Goal: Task Accomplishment & Management: Use online tool/utility

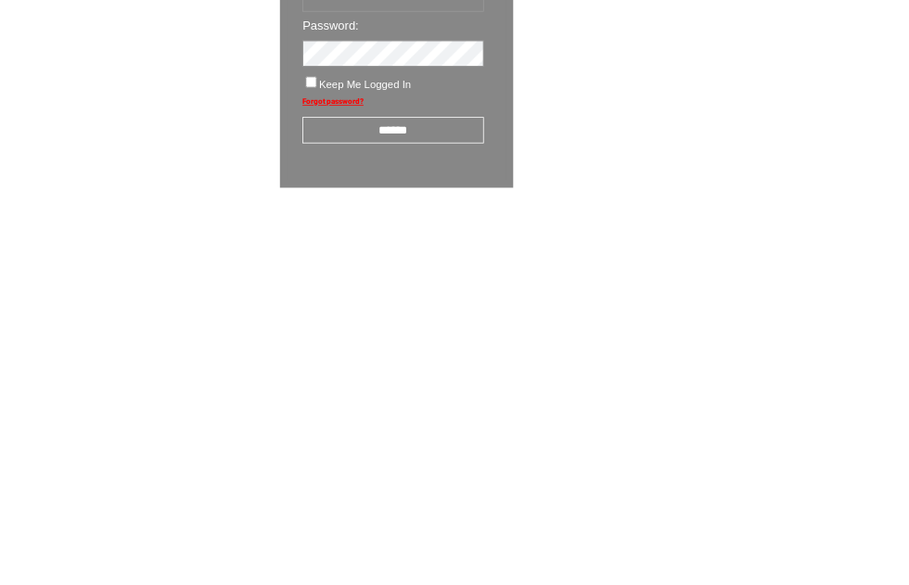
scroll to position [32, 0]
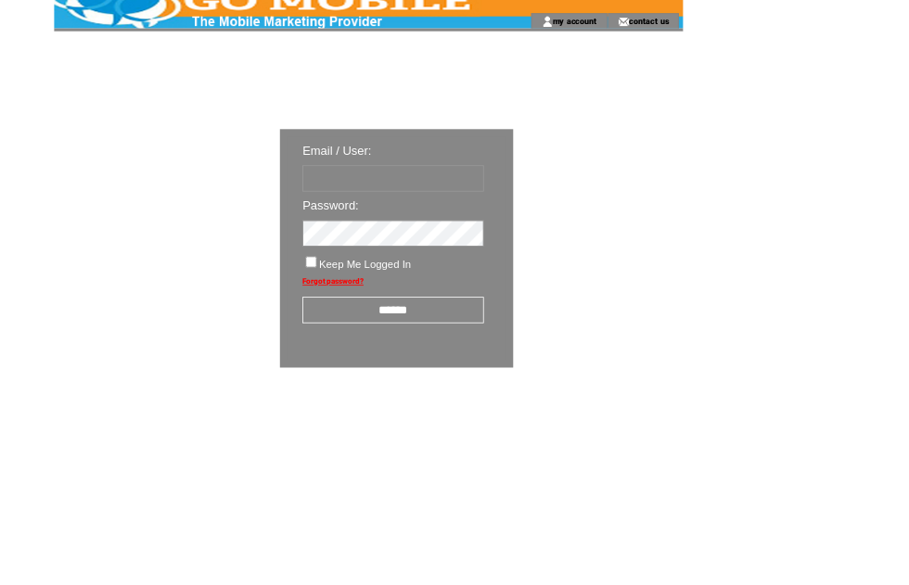
type input "********"
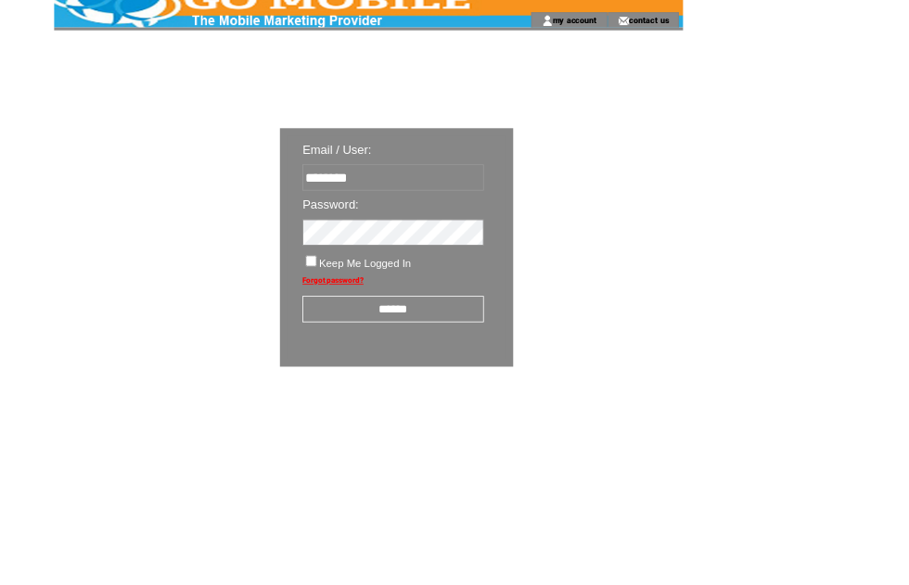
click at [491, 395] on input "******" at bounding box center [484, 381] width 223 height 32
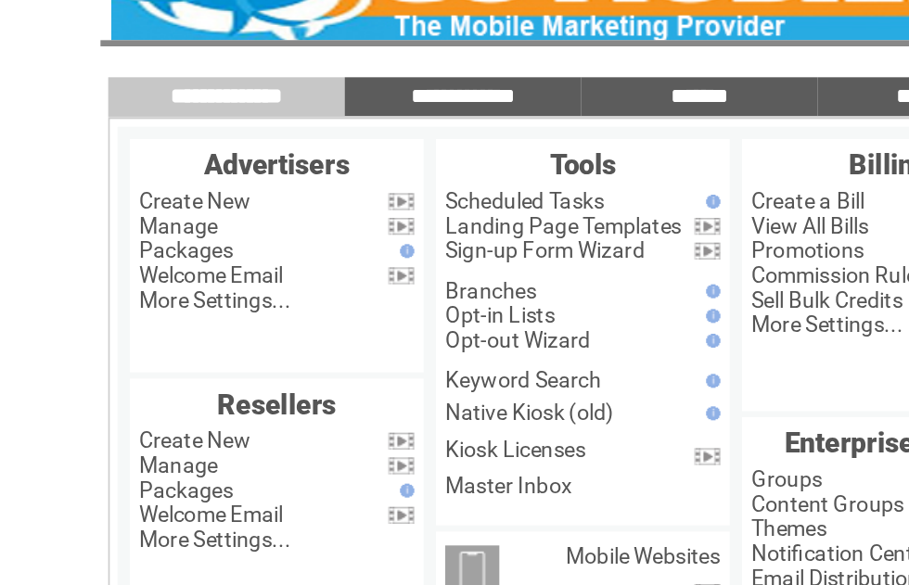
click at [130, 170] on link "Manage" at bounding box center [106, 177] width 47 height 15
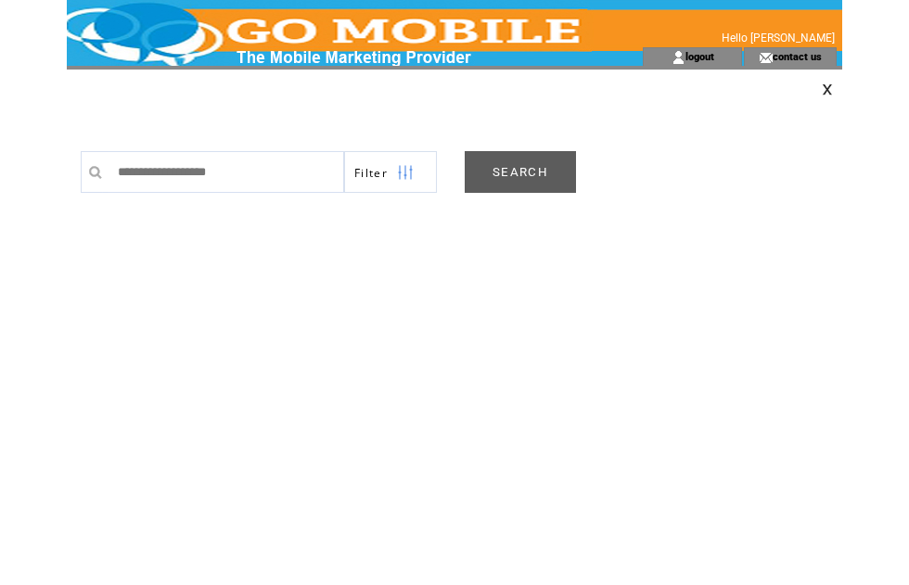
click at [521, 172] on link "SEARCH" at bounding box center [520, 172] width 111 height 42
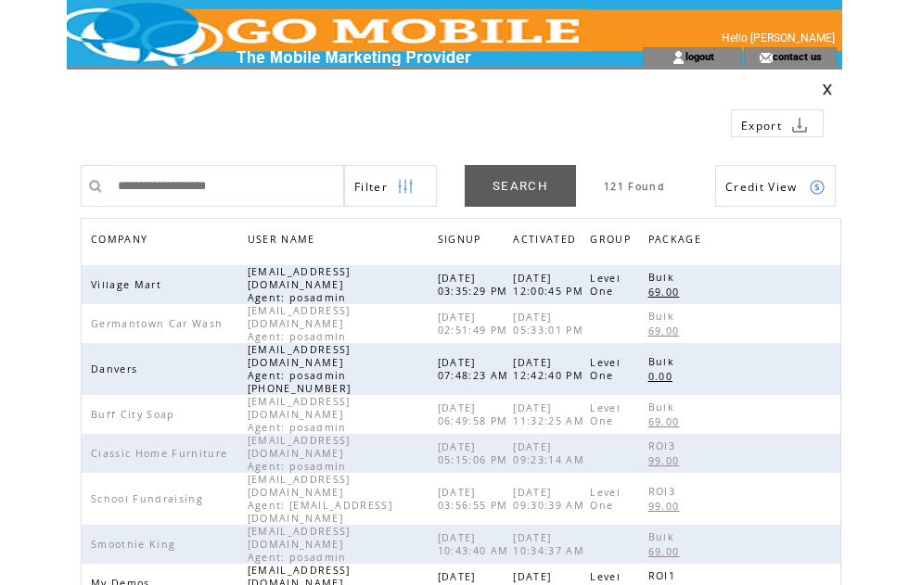
click at [135, 241] on span "COMPANY" at bounding box center [121, 241] width 61 height 27
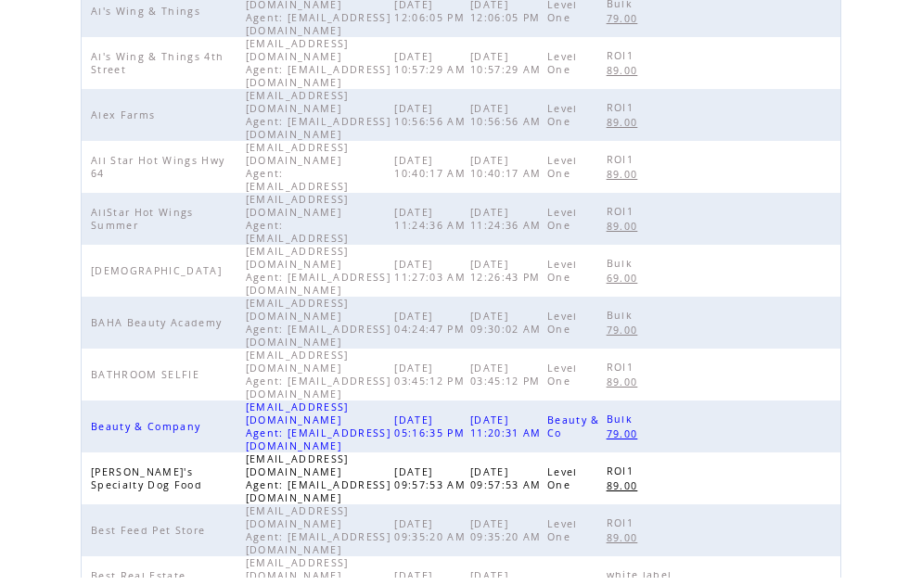
scroll to position [580, 0]
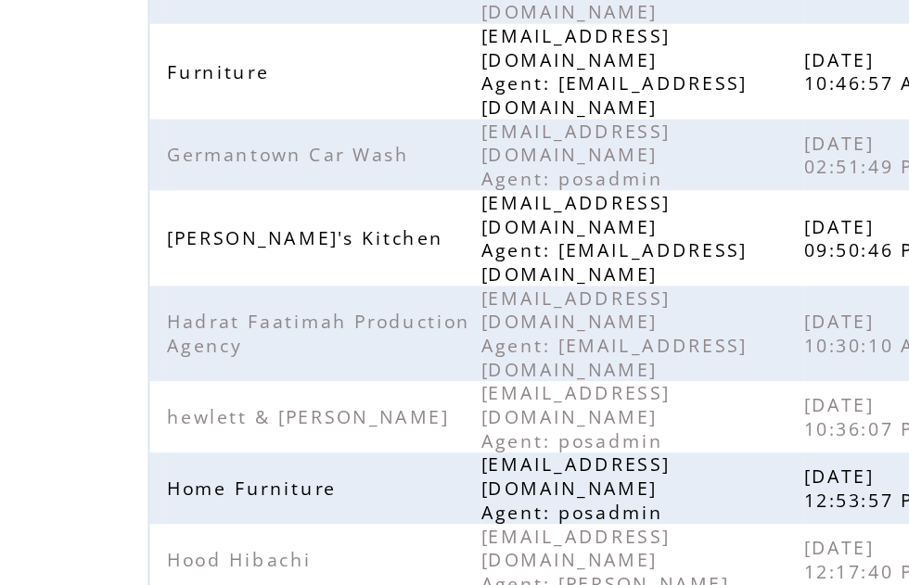
scroll to position [550, 0]
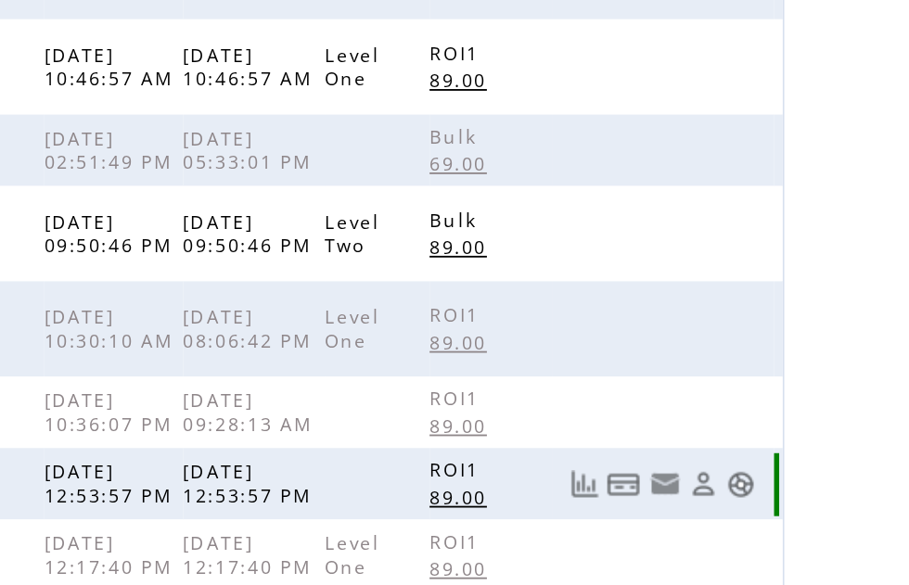
click at [809, 260] on link at bounding box center [817, 268] width 16 height 16
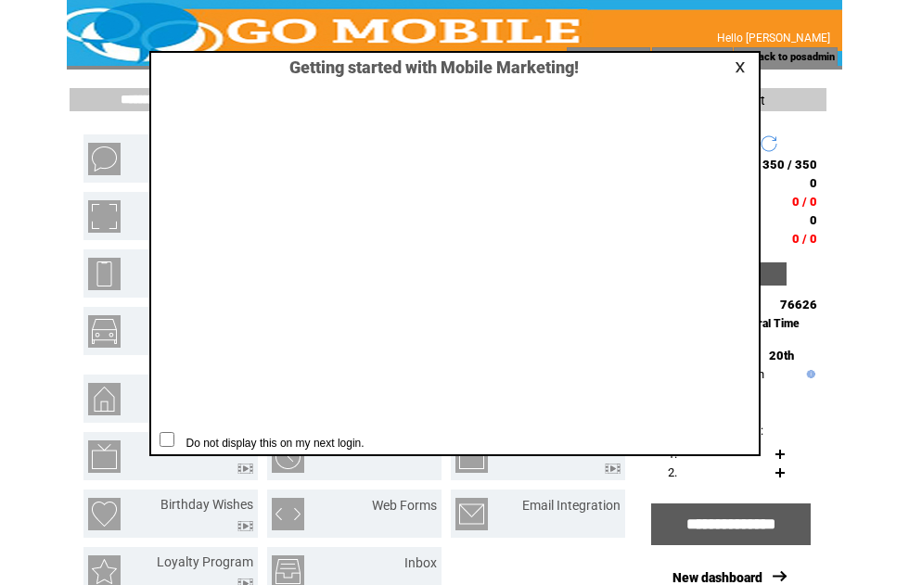
scroll to position [1, 0]
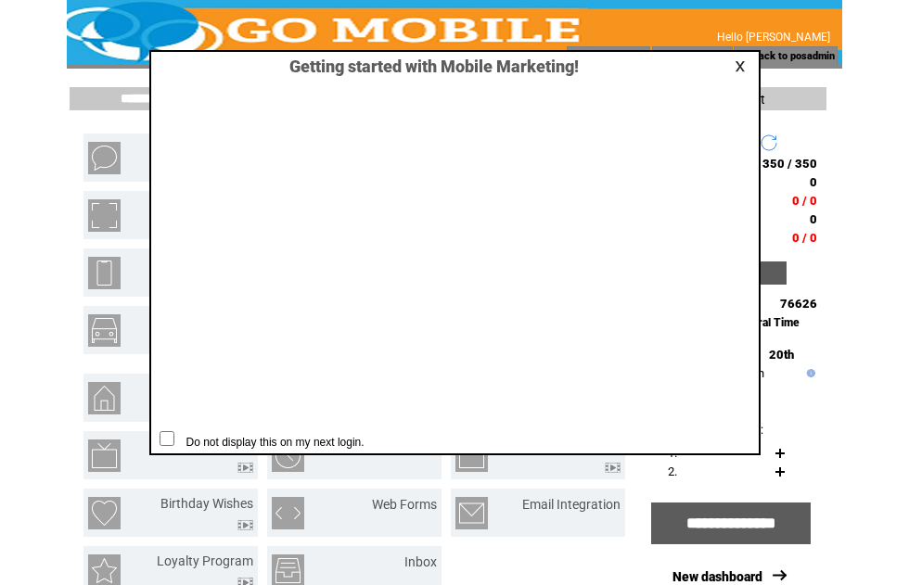
click at [736, 64] on link at bounding box center [742, 66] width 17 height 12
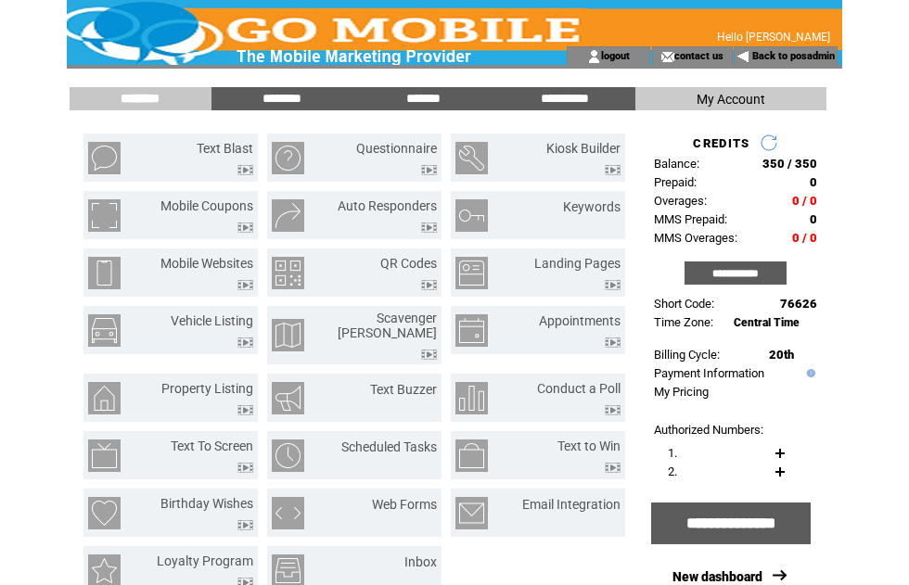
click at [746, 276] on input "**********" at bounding box center [735, 272] width 102 height 23
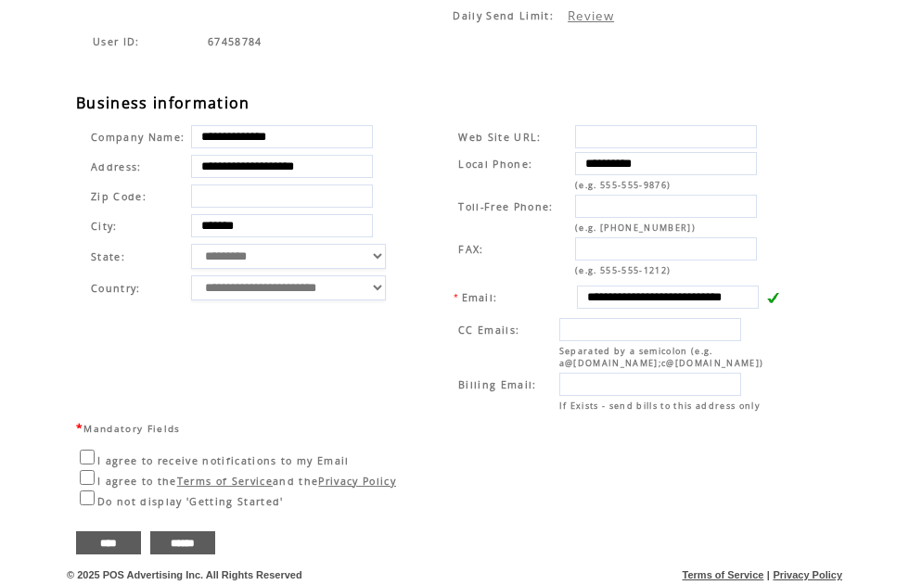
scroll to position [393, 0]
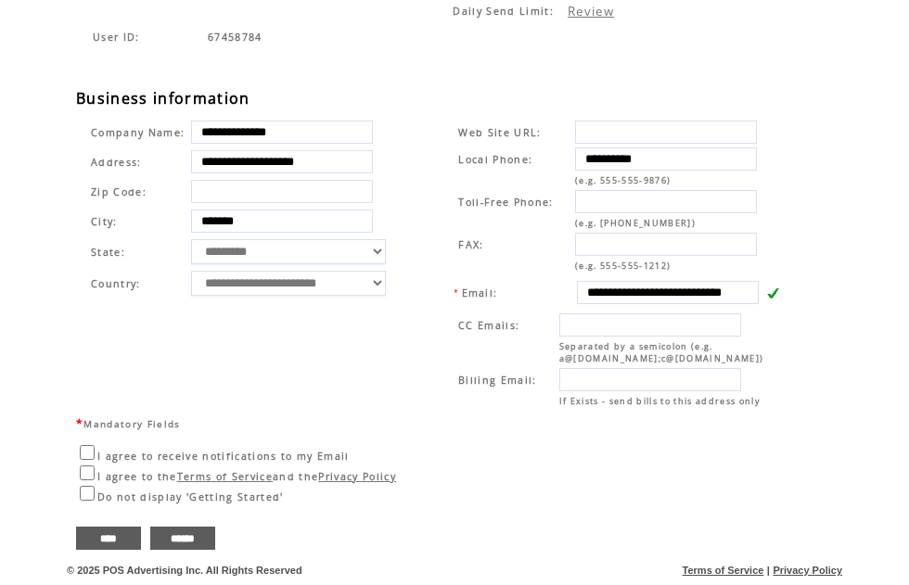
click at [114, 546] on input "****" at bounding box center [108, 538] width 65 height 23
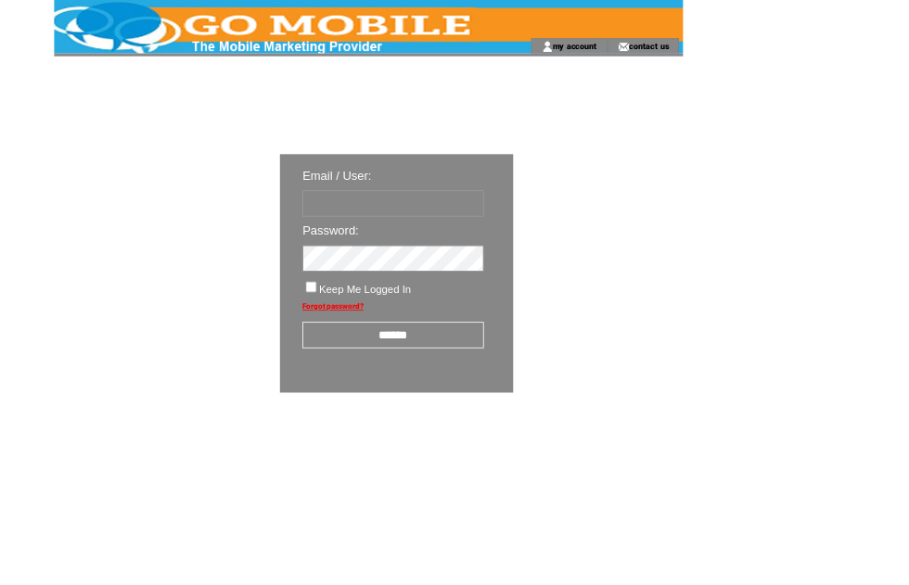
click at [479, 422] on input "******" at bounding box center [484, 413] width 223 height 32
click at [437, 260] on input "text" at bounding box center [484, 251] width 223 height 32
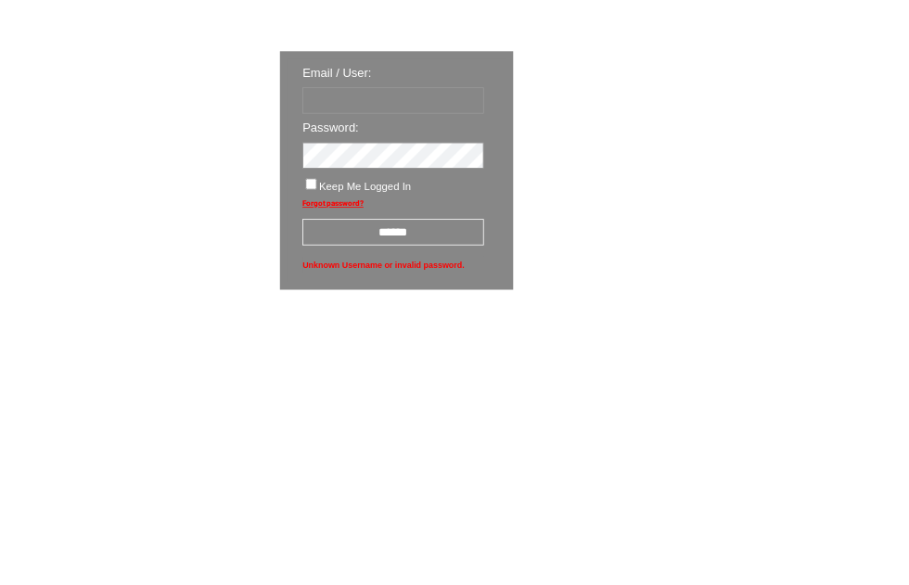
type input "********"
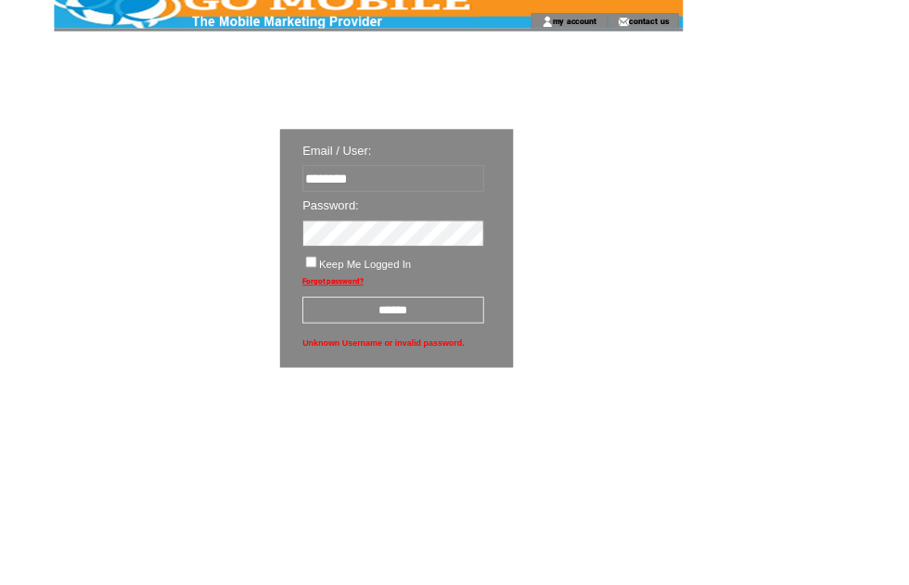
click at [489, 391] on input "******" at bounding box center [484, 381] width 223 height 32
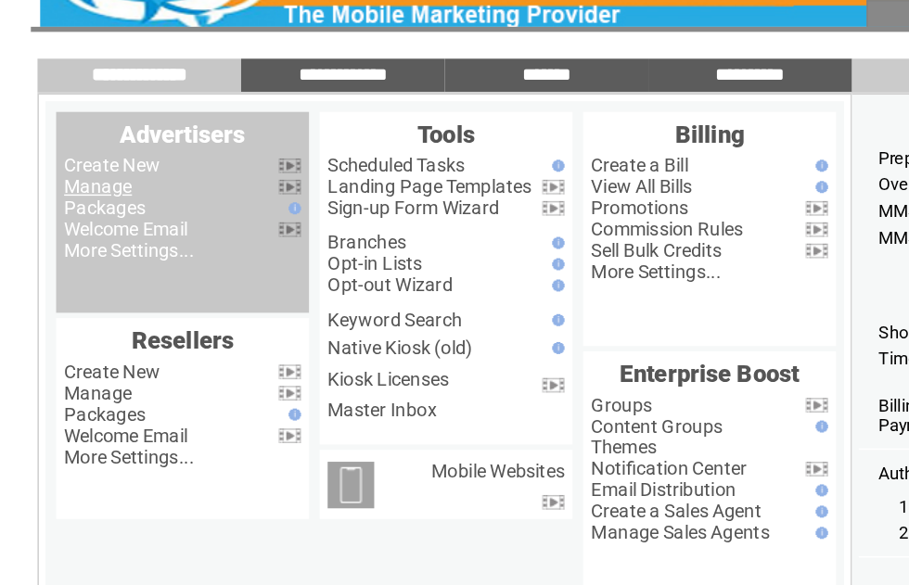
click at [83, 170] on link "Manage" at bounding box center [106, 177] width 47 height 15
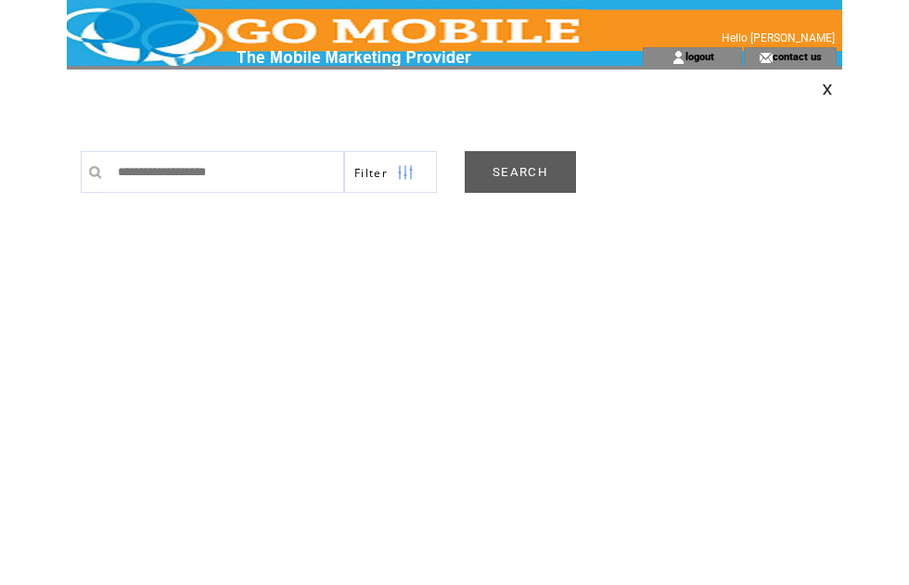
click at [520, 171] on link "SEARCH" at bounding box center [520, 172] width 111 height 42
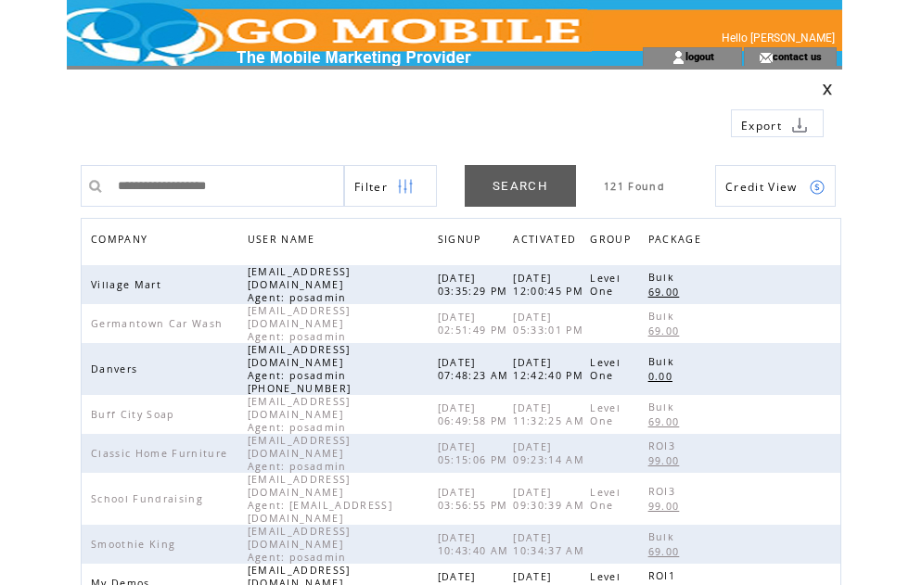
click at [143, 248] on span "COMPANY" at bounding box center [121, 241] width 61 height 27
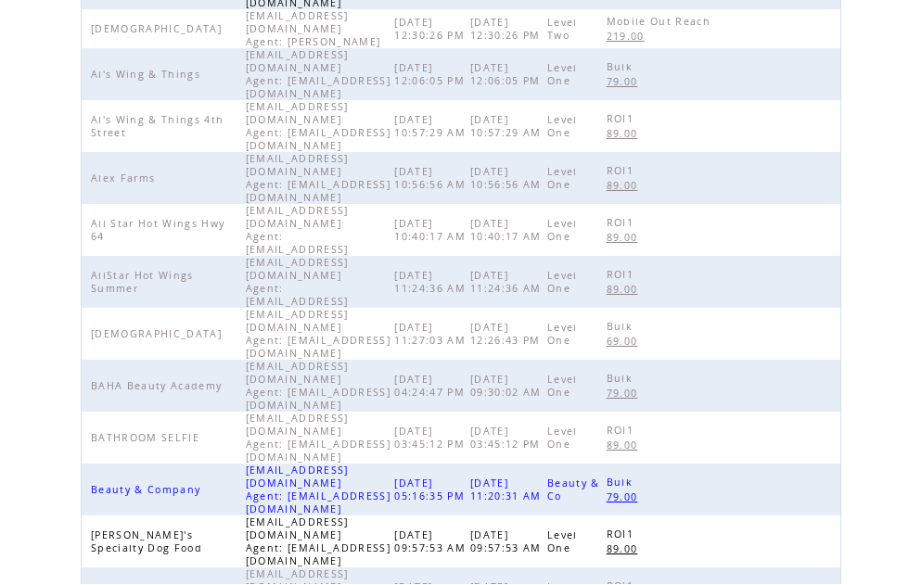
scroll to position [583, 0]
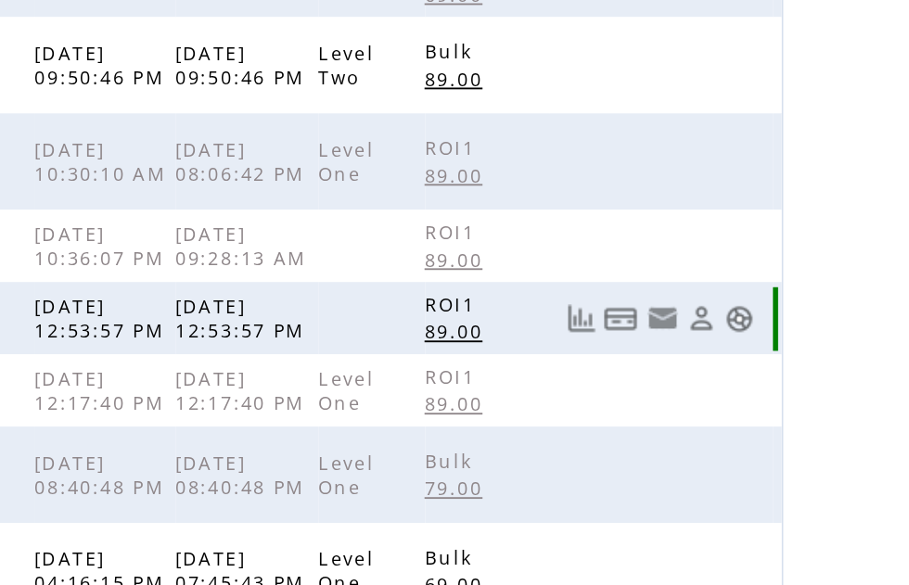
click at [809, 226] on link at bounding box center [817, 234] width 16 height 16
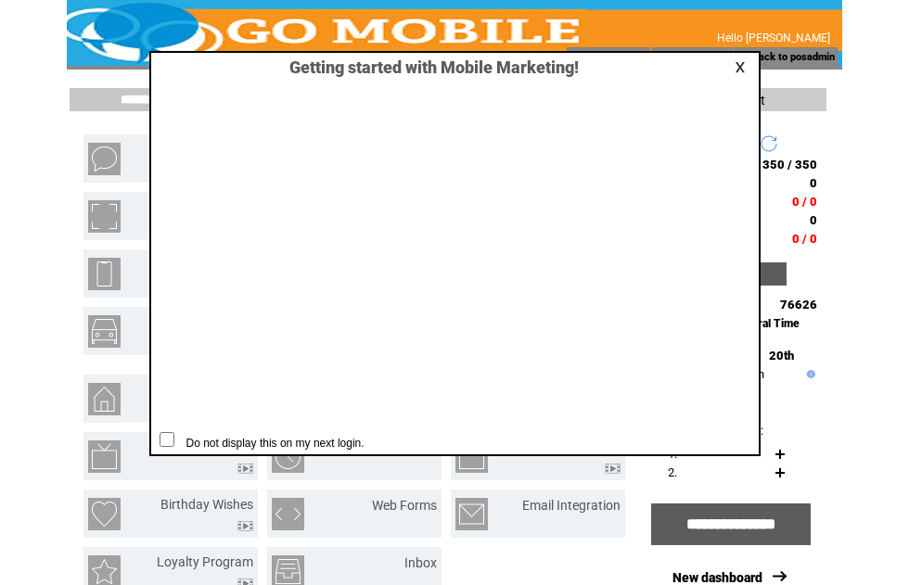
scroll to position [1, 0]
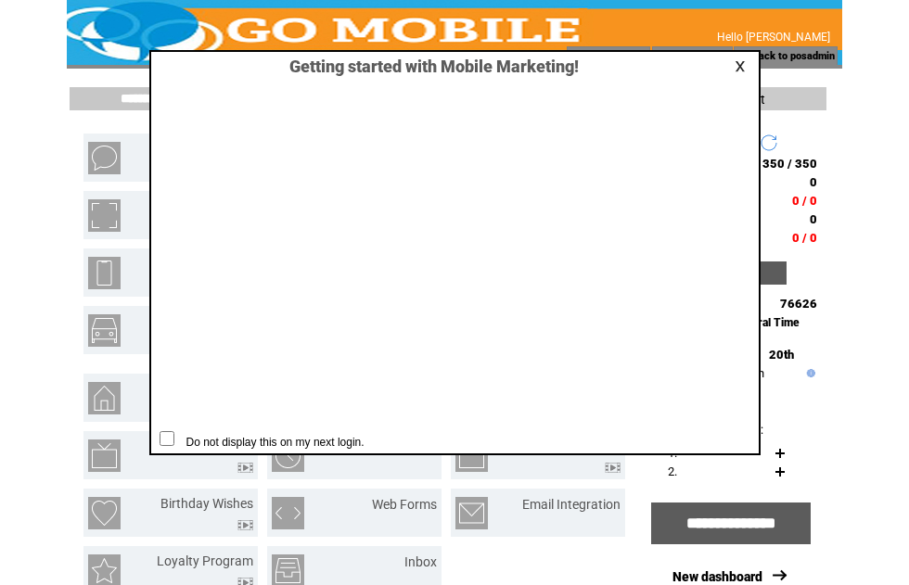
click at [749, 62] on link at bounding box center [742, 66] width 17 height 12
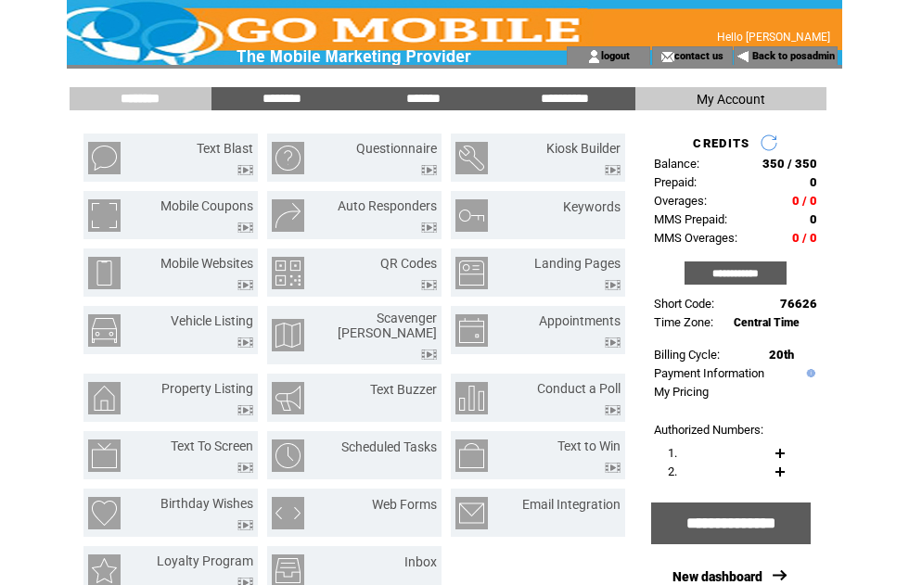
click at [232, 153] on link "Text Blast" at bounding box center [225, 148] width 57 height 15
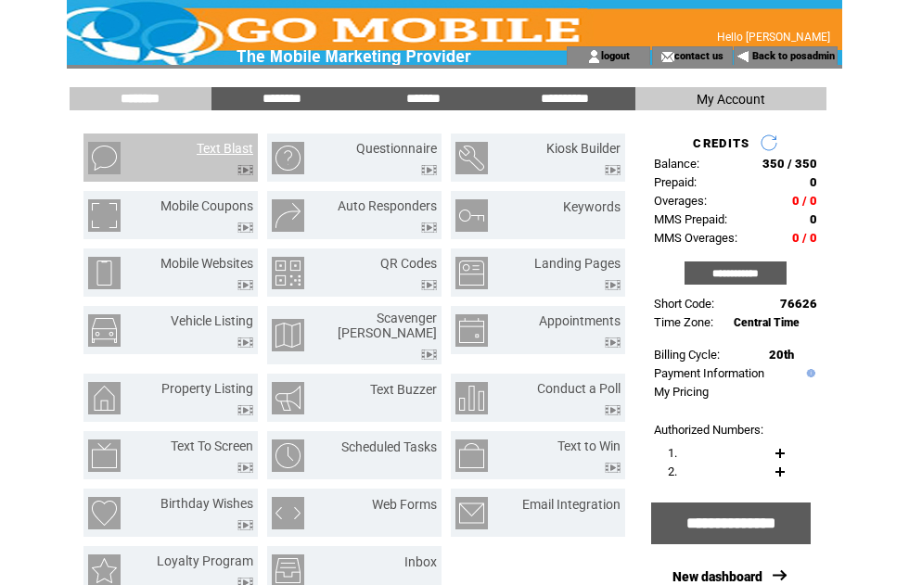
scroll to position [0, 0]
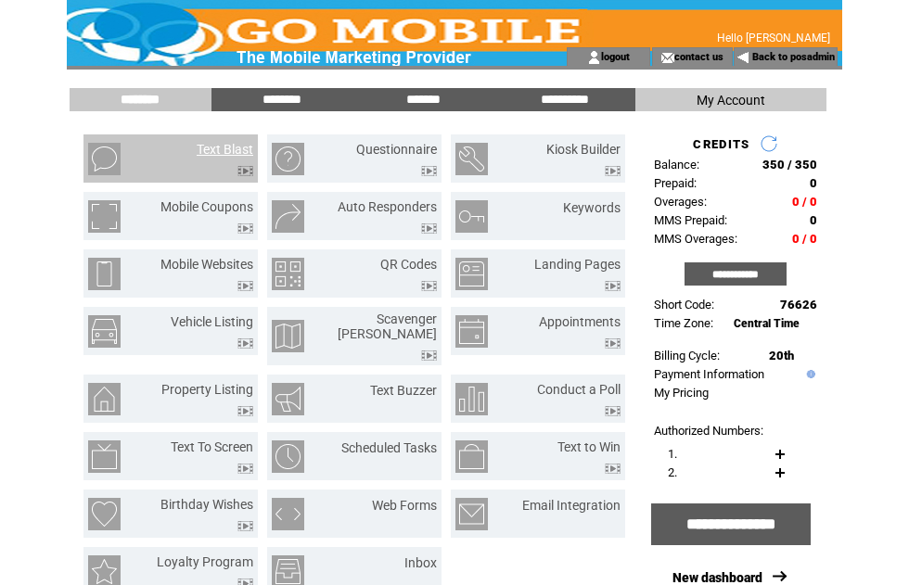
click at [230, 154] on link "Text Blast" at bounding box center [225, 149] width 57 height 15
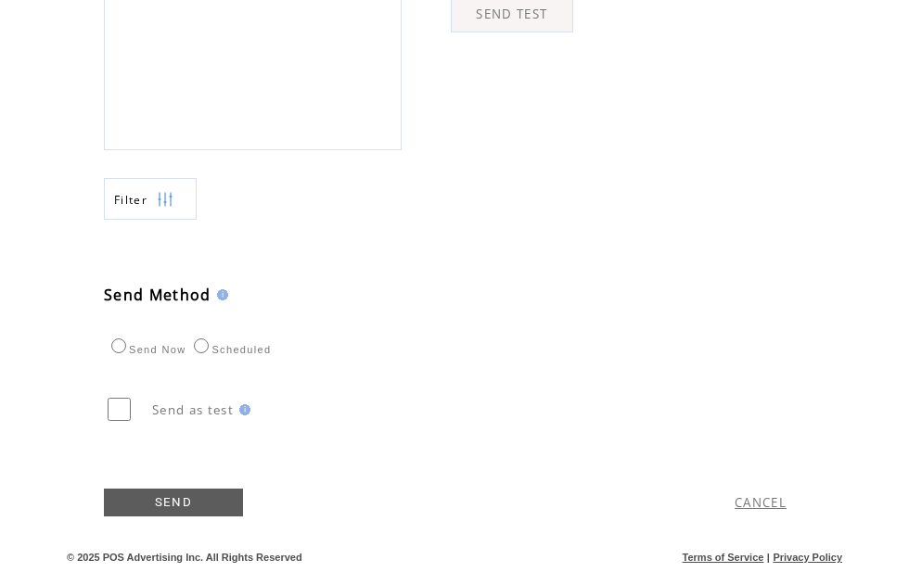
scroll to position [790, 0]
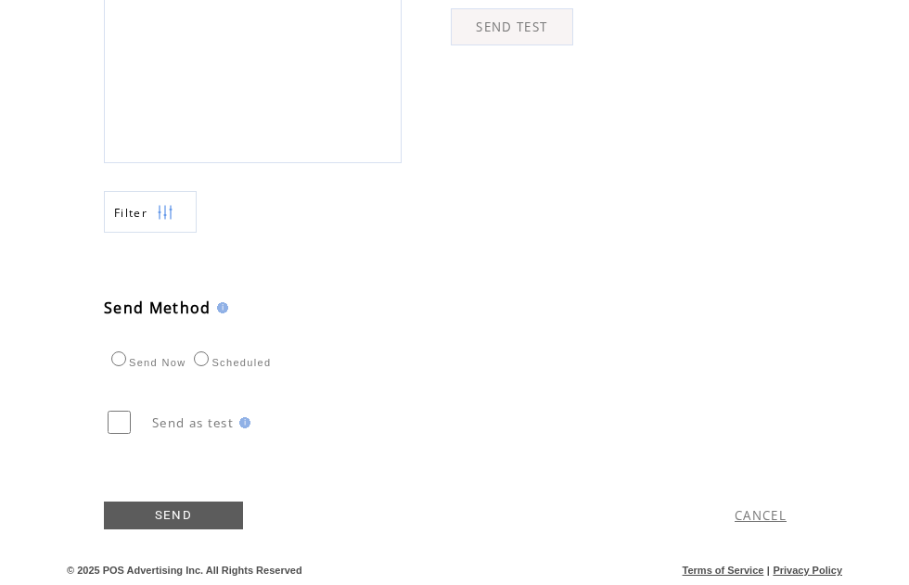
click at [172, 214] on img at bounding box center [165, 213] width 17 height 42
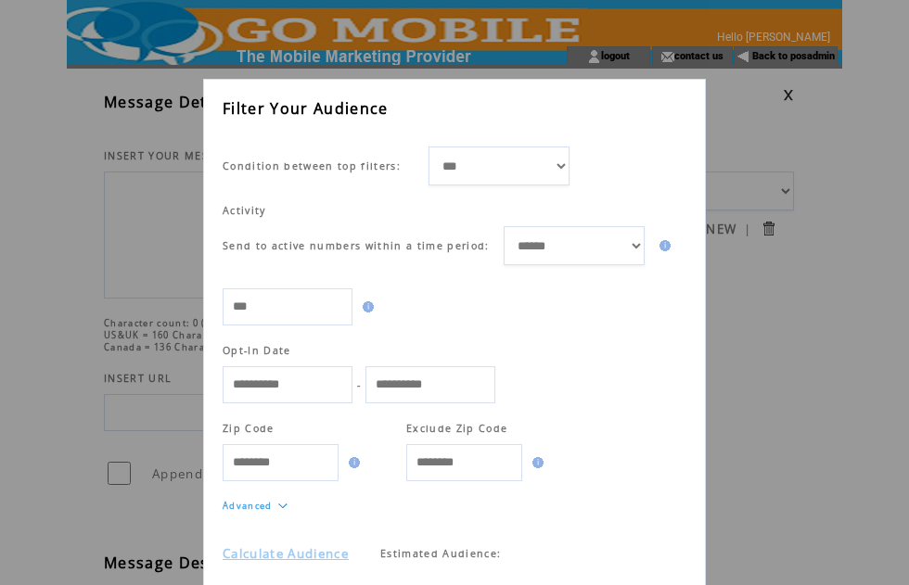
scroll to position [31, 0]
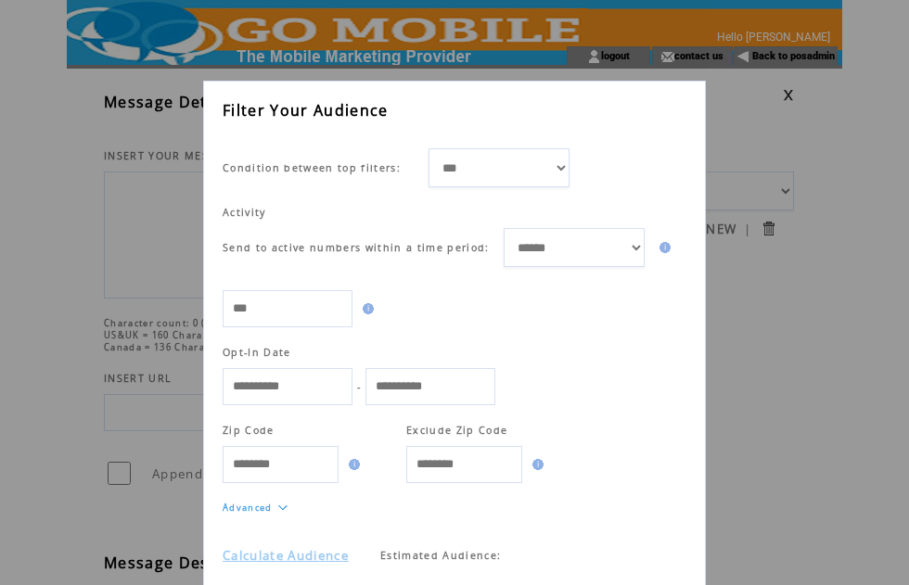
click at [338, 579] on td at bounding box center [339, 587] width 232 height 37
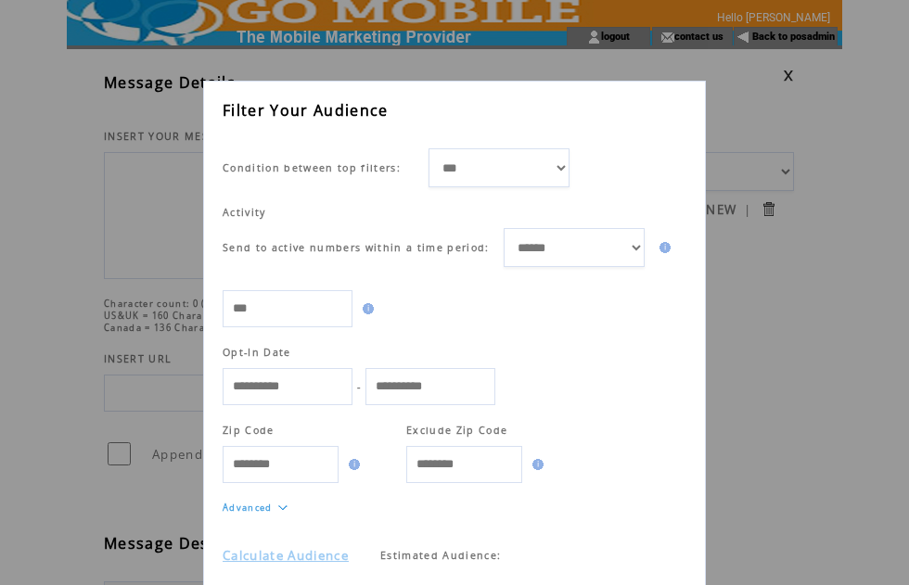
scroll to position [21, 0]
click at [337, 564] on link "Calculate Audience" at bounding box center [286, 555] width 126 height 17
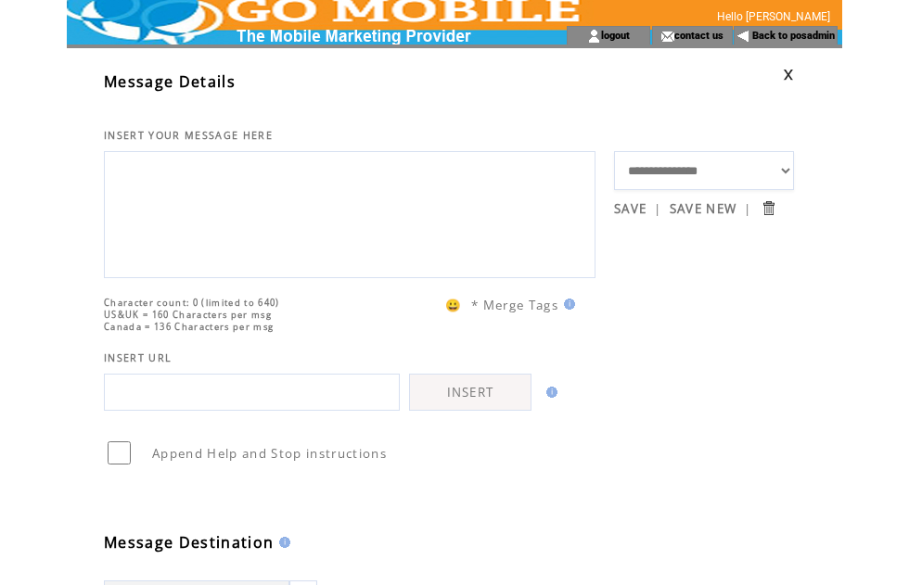
scroll to position [1, 0]
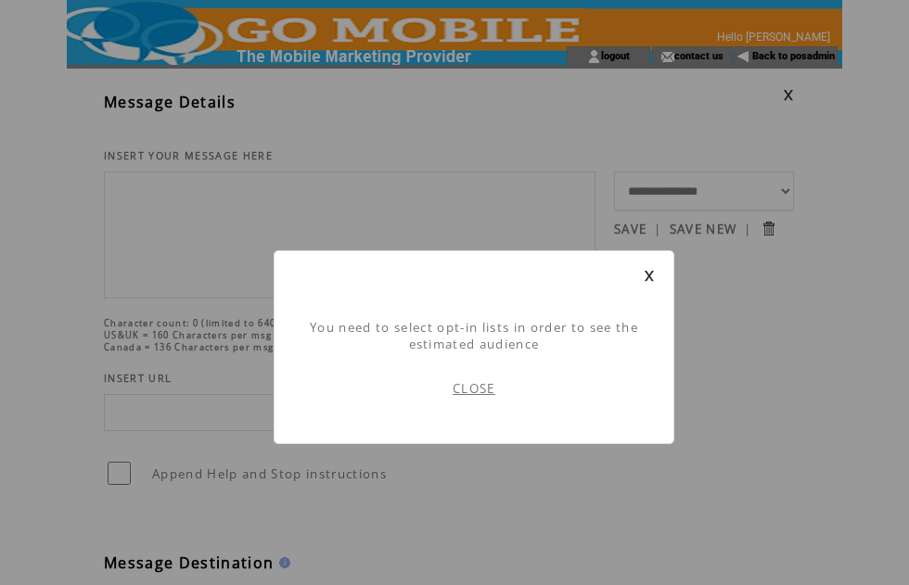
click at [481, 396] on link "CLOSE" at bounding box center [473, 388] width 43 height 17
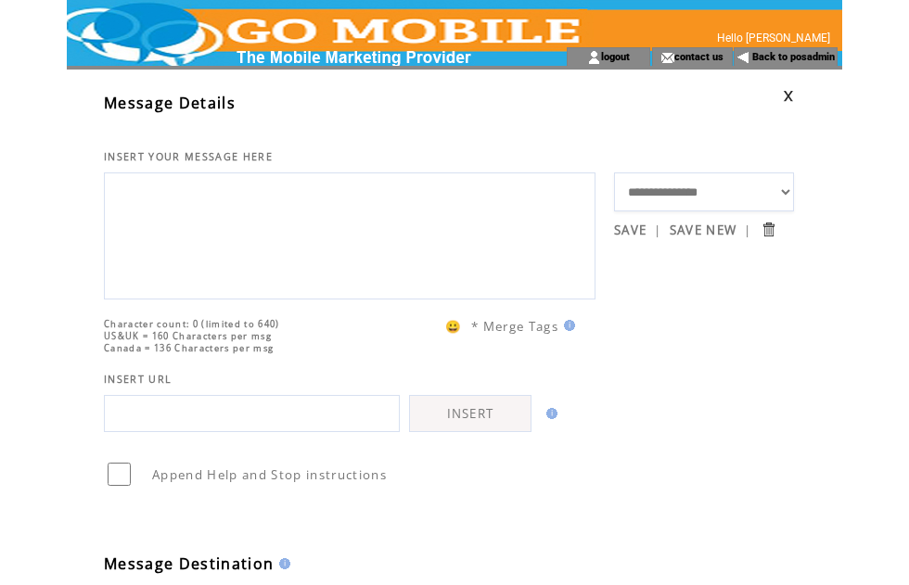
click at [214, 244] on textarea at bounding box center [349, 233] width 471 height 111
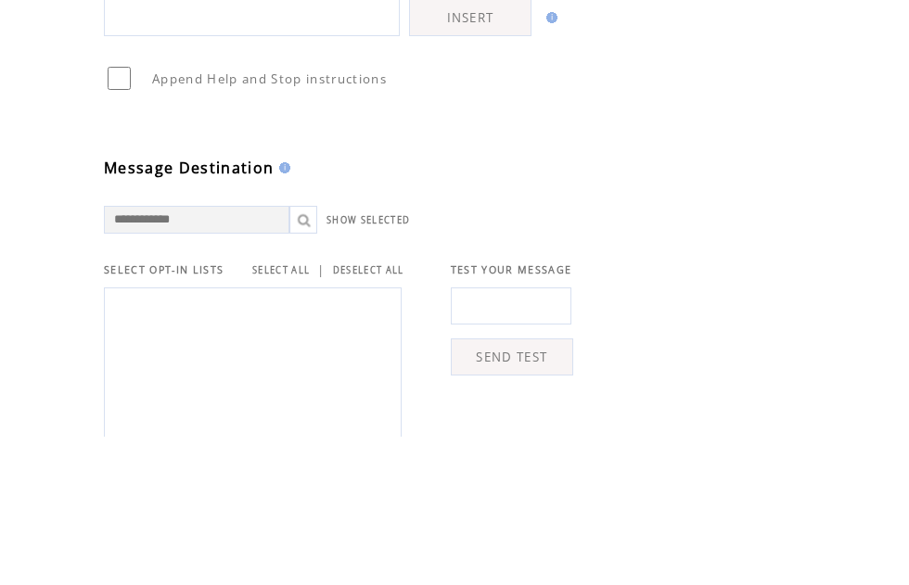
scroll to position [247, 0]
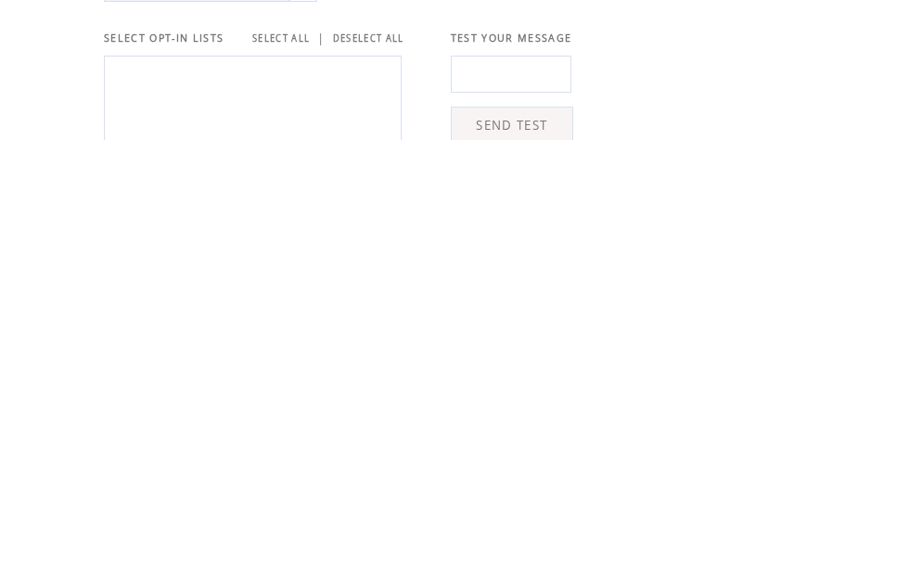
type textarea "*"
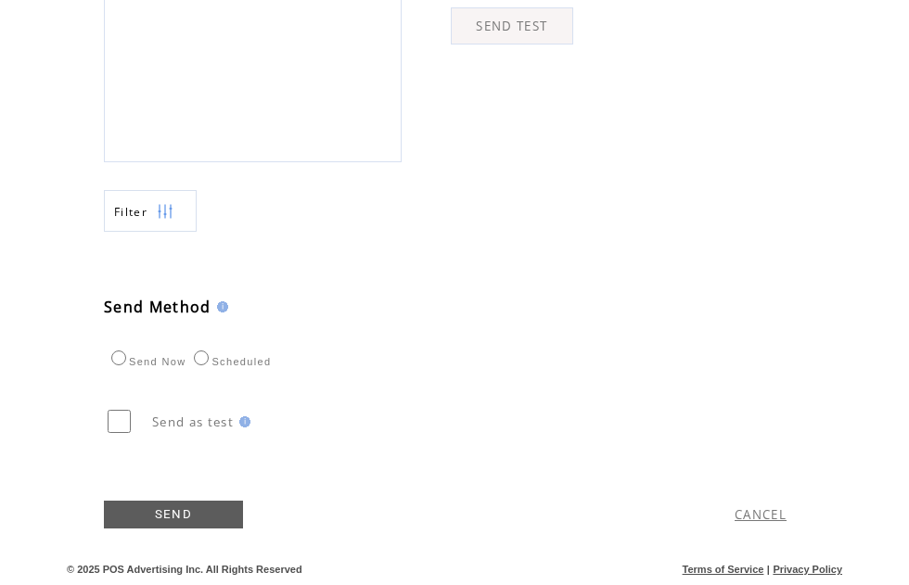
scroll to position [727, 0]
click at [757, 524] on link "CANCEL" at bounding box center [760, 515] width 52 height 17
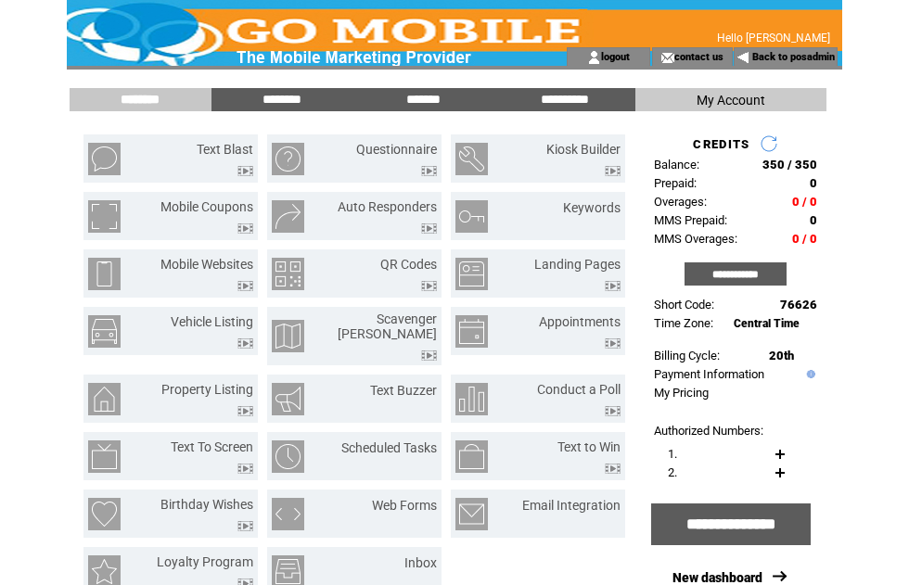
click at [898, 51] on html "**********" at bounding box center [454, 292] width 909 height 585
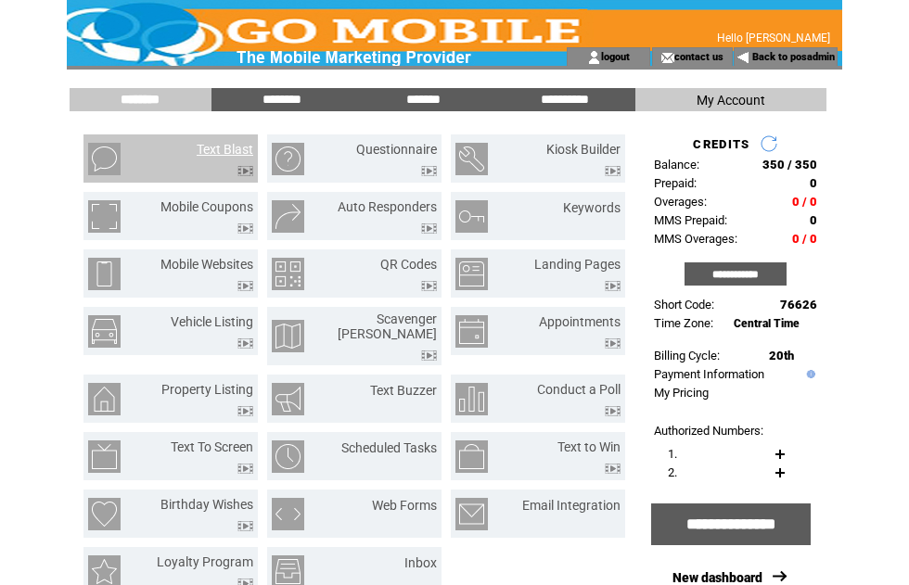
click at [227, 145] on link "Text Blast" at bounding box center [225, 149] width 57 height 15
click at [145, 96] on input "********" at bounding box center [139, 100] width 139 height 16
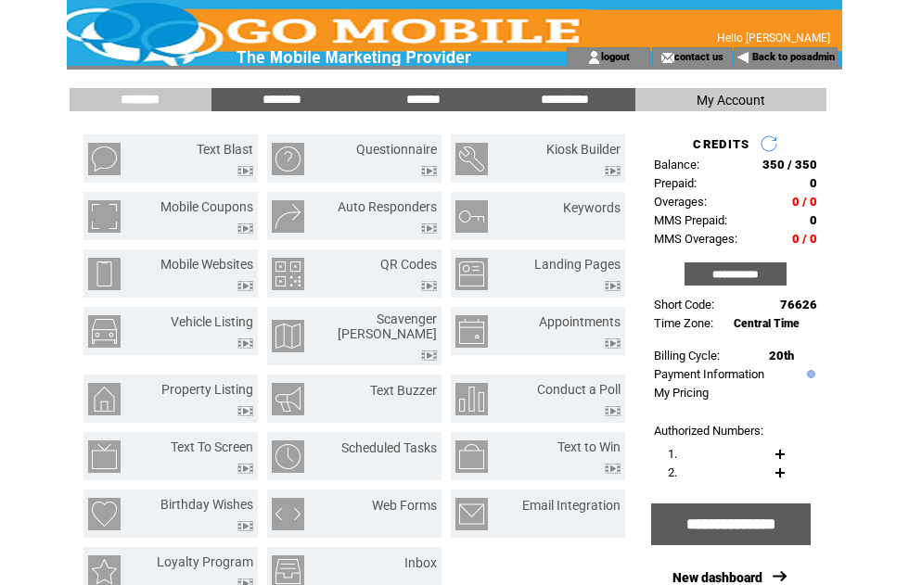
click at [225, 149] on link "Text Blast" at bounding box center [225, 149] width 57 height 15
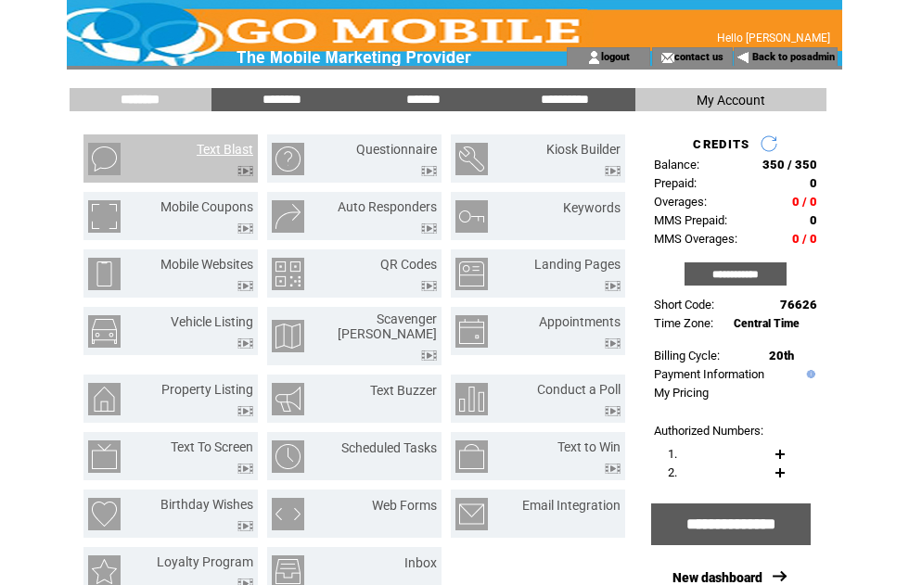
click at [757, 14] on td "Hello [PERSON_NAME]" at bounding box center [676, 23] width 323 height 47
click at [797, 61] on link "Back to posadmin" at bounding box center [793, 57] width 83 height 12
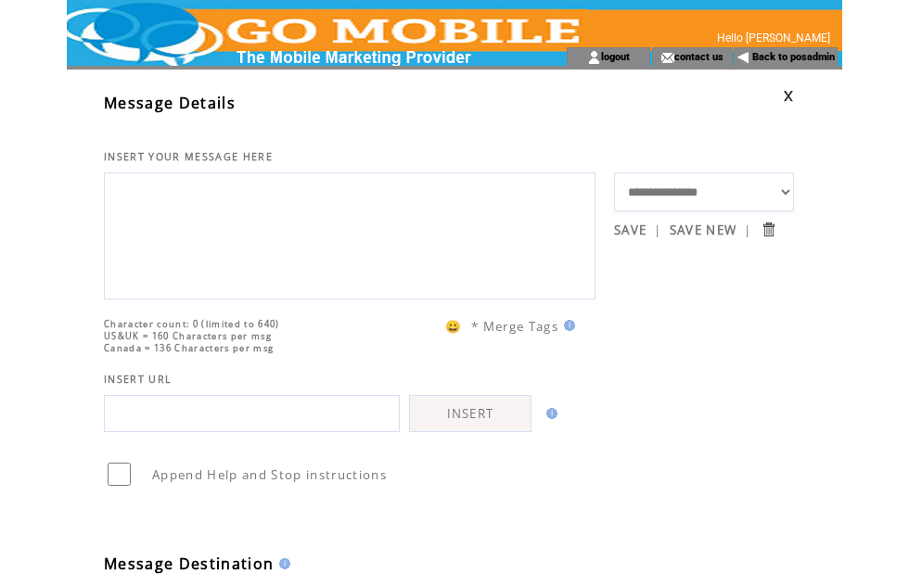
click at [182, 221] on textarea at bounding box center [349, 233] width 471 height 111
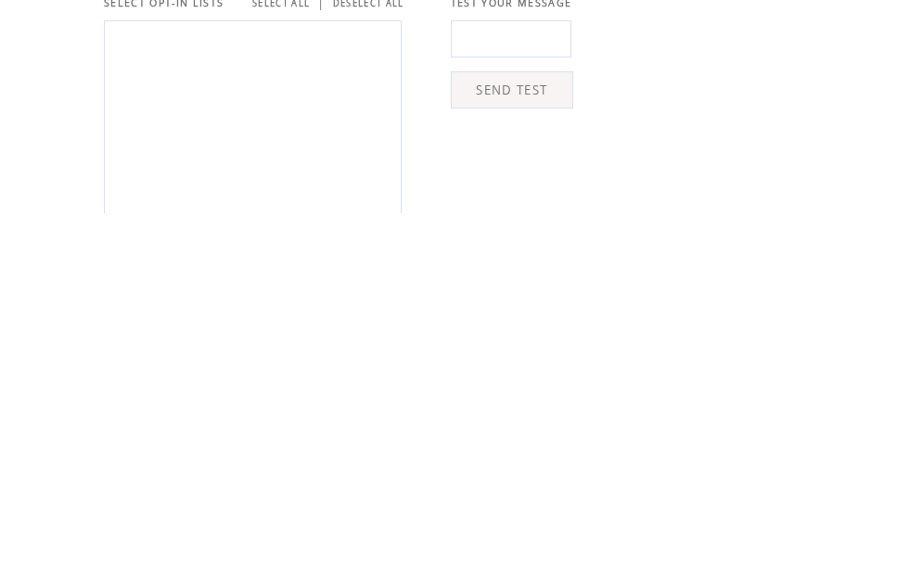
type textarea "***"
click at [139, 392] on div at bounding box center [253, 495] width 298 height 206
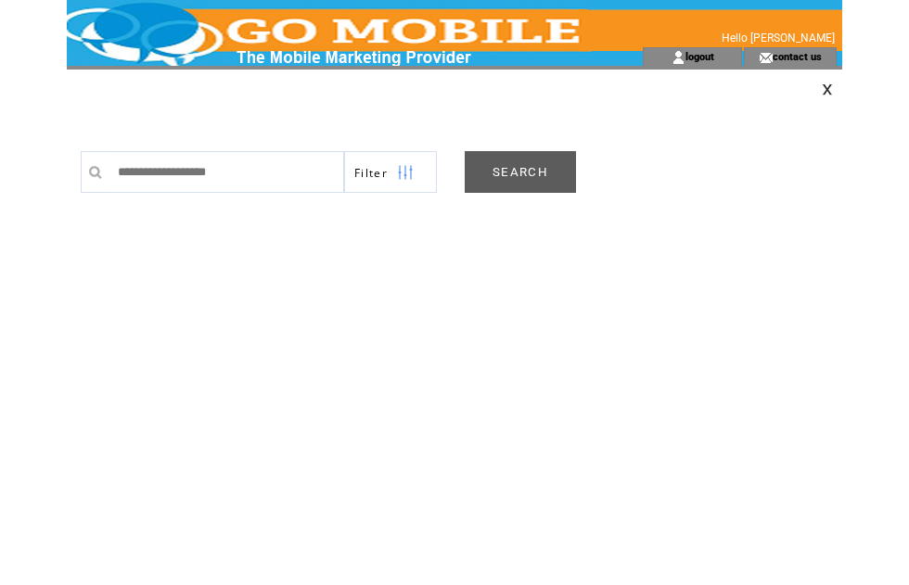
click at [516, 177] on link "SEARCH" at bounding box center [520, 172] width 111 height 42
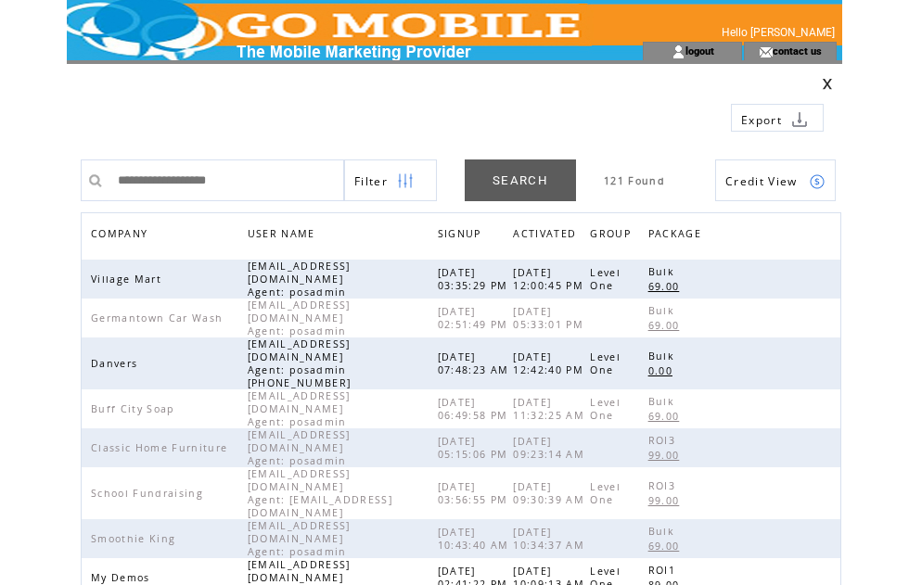
scroll to position [6, 0]
click at [822, 356] on link at bounding box center [817, 364] width 16 height 16
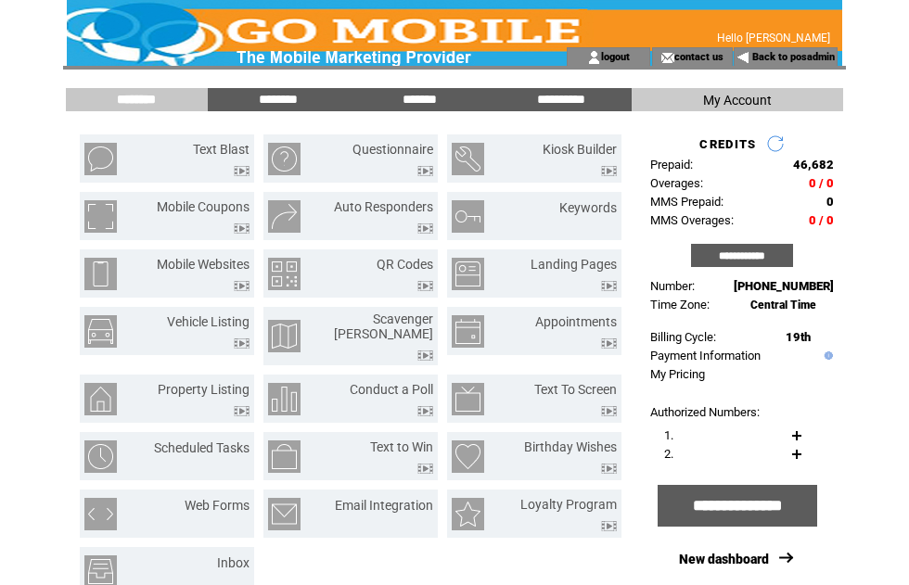
click at [232, 146] on link "Text Blast" at bounding box center [221, 149] width 57 height 15
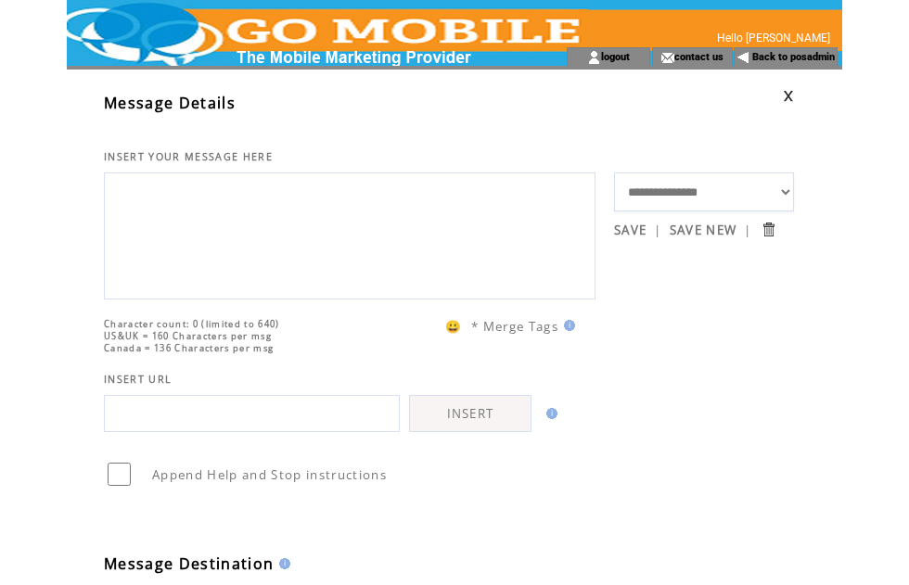
click at [173, 210] on textarea at bounding box center [349, 233] width 471 height 111
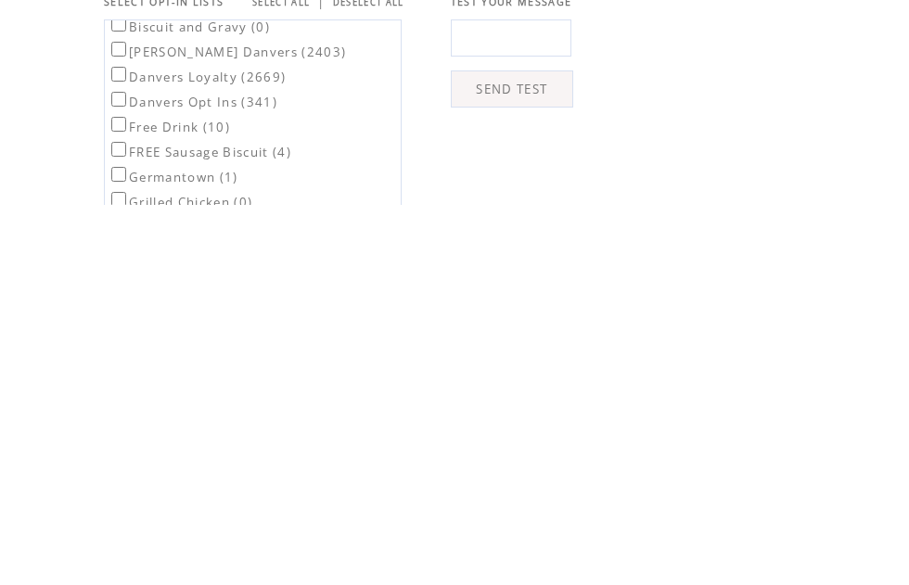
scroll to position [92, 0]
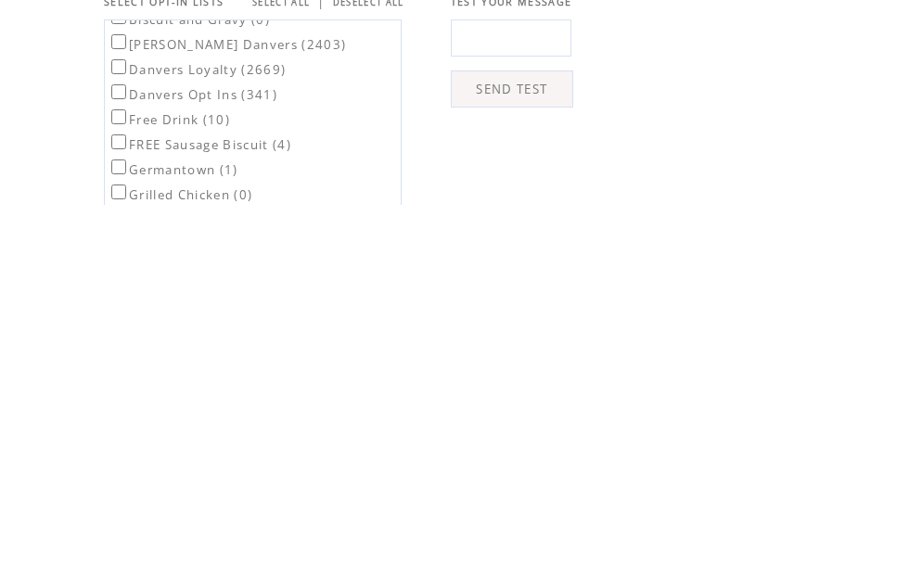
type textarea "***"
click at [277, 467] on label "Danvers Opt Ins (341)" at bounding box center [193, 475] width 170 height 17
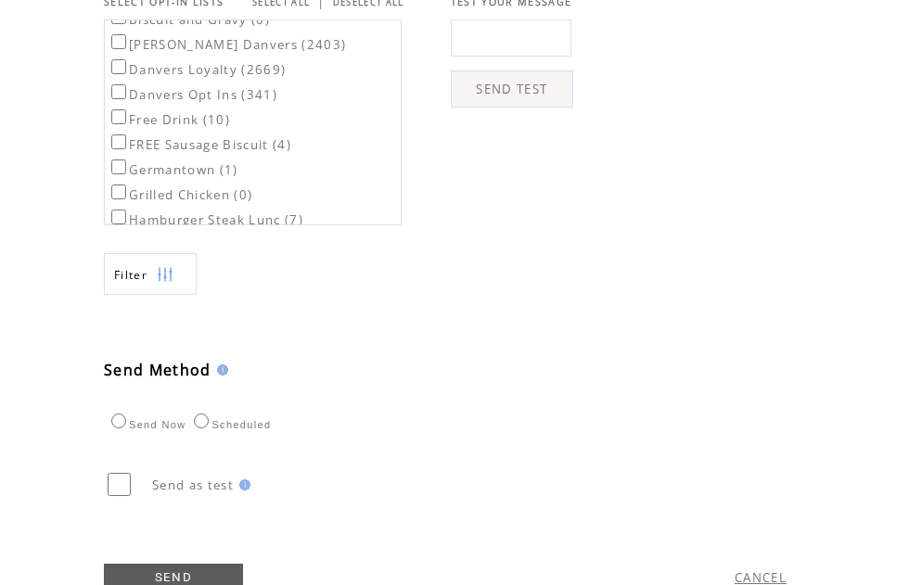
click at [315, 154] on div "$200 Gift Card (456) Bartlett (41) Birthday Club (621) Biscuit and Gravy (0) Co…" at bounding box center [253, 122] width 298 height 206
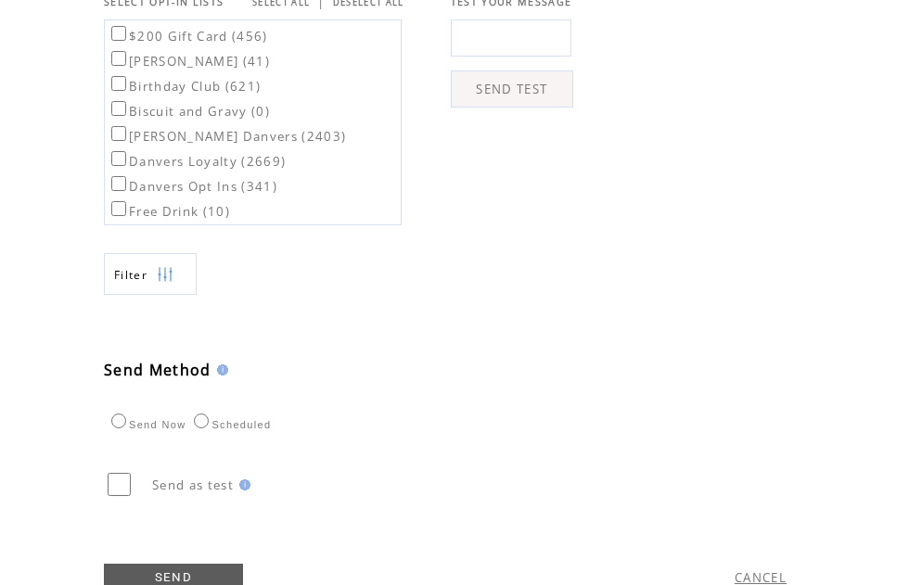
scroll to position [0, 0]
click at [282, 8] on link "SELECT ALL" at bounding box center [280, 2] width 57 height 12
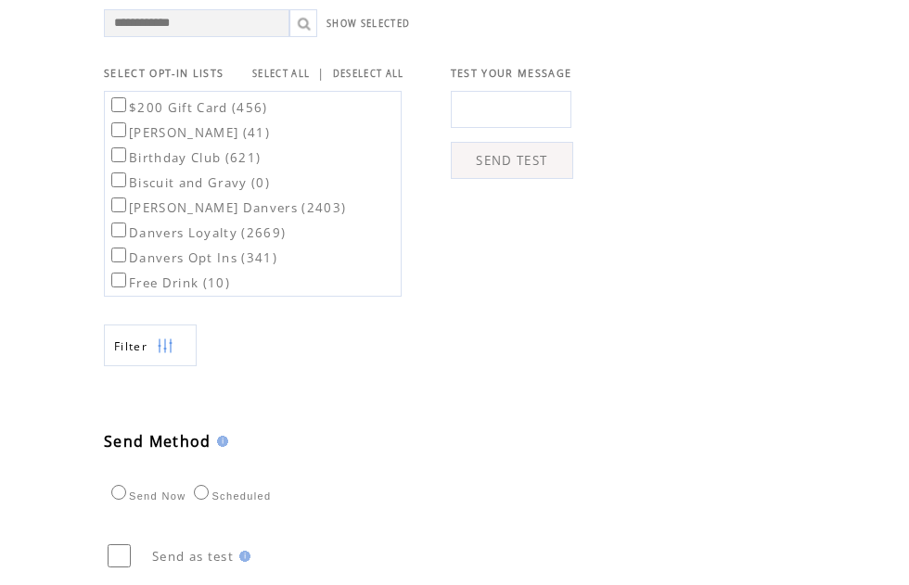
scroll to position [592, 0]
click at [161, 81] on span "SELECT OPT-IN LISTS" at bounding box center [164, 74] width 120 height 13
click at [380, 81] on link "DESELECT ALL" at bounding box center [368, 75] width 71 height 12
click at [520, 128] on input "text" at bounding box center [511, 109] width 121 height 37
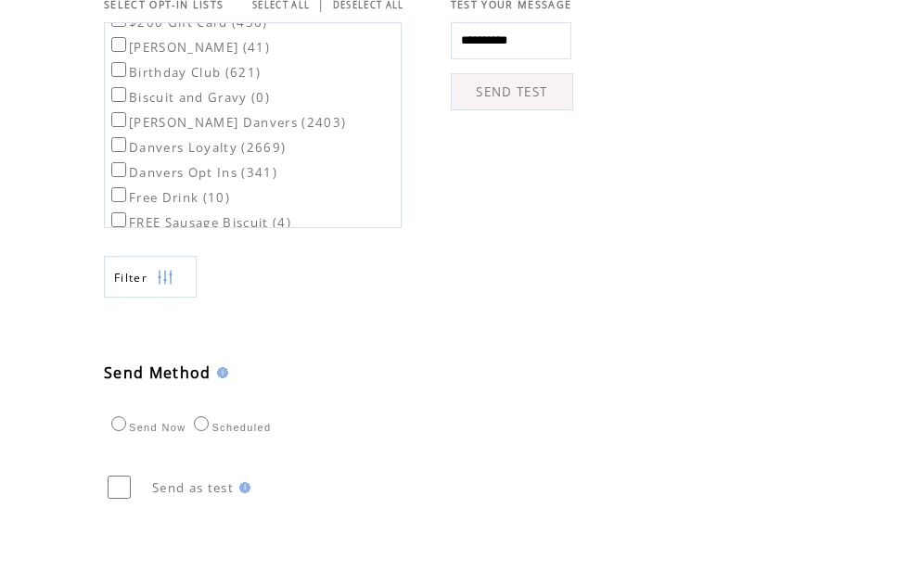
scroll to position [16, 0]
type input "**********"
click at [529, 150] on link "SEND TEST" at bounding box center [512, 161] width 122 height 37
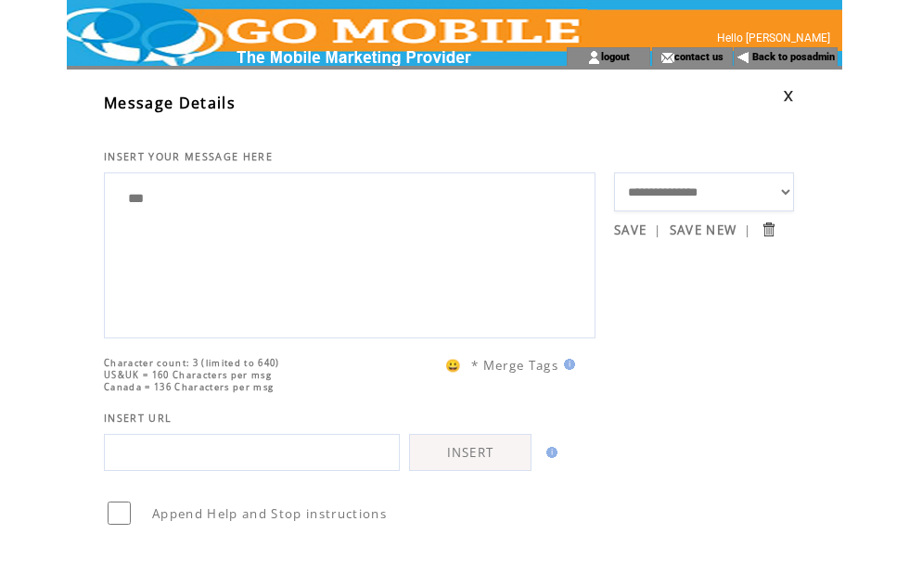
click at [797, 60] on link "Back to posadmin" at bounding box center [793, 57] width 83 height 12
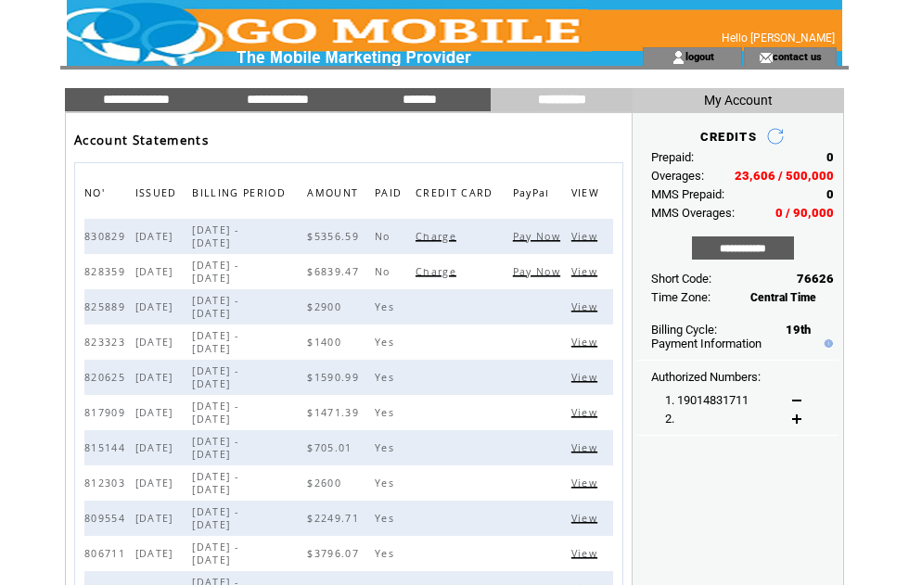
click at [588, 313] on span "View" at bounding box center [586, 306] width 31 height 13
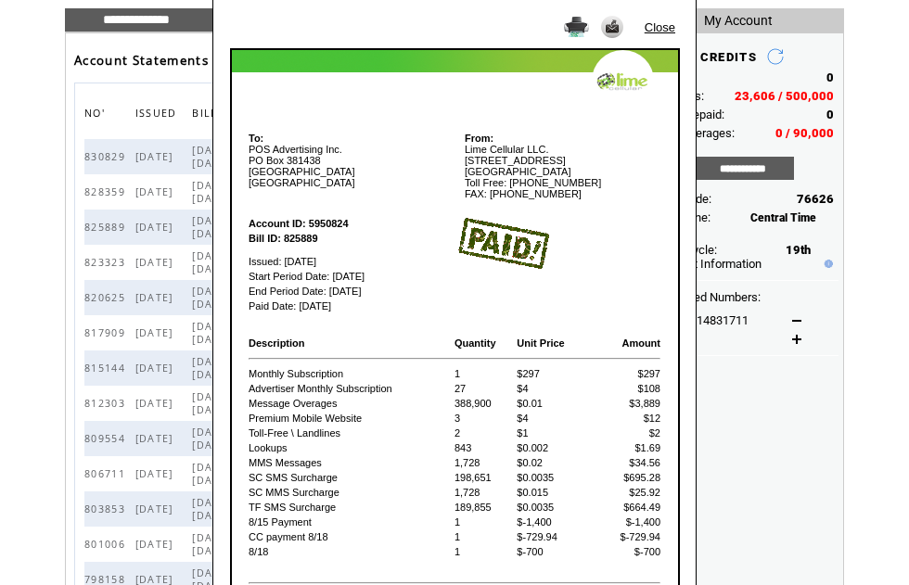
scroll to position [81, 0]
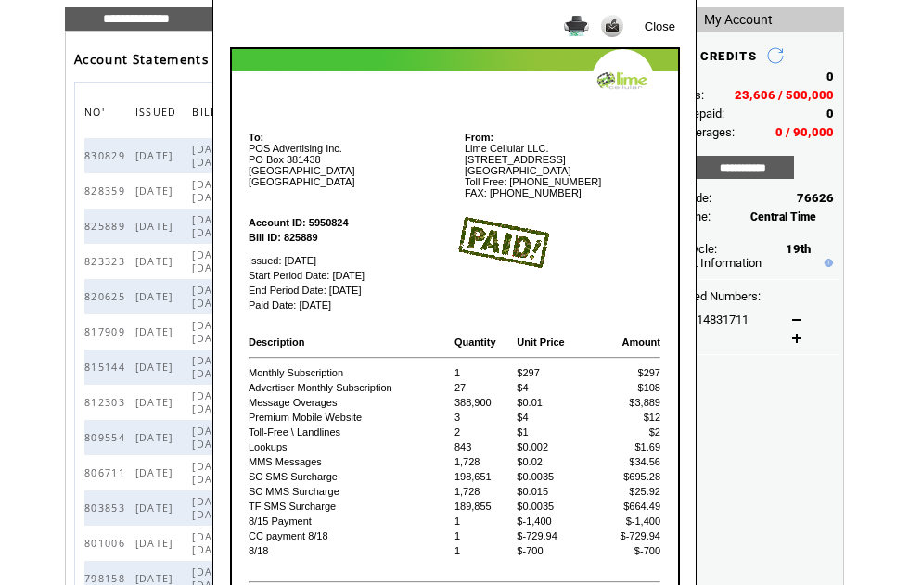
click at [667, 24] on link "Close" at bounding box center [659, 26] width 31 height 14
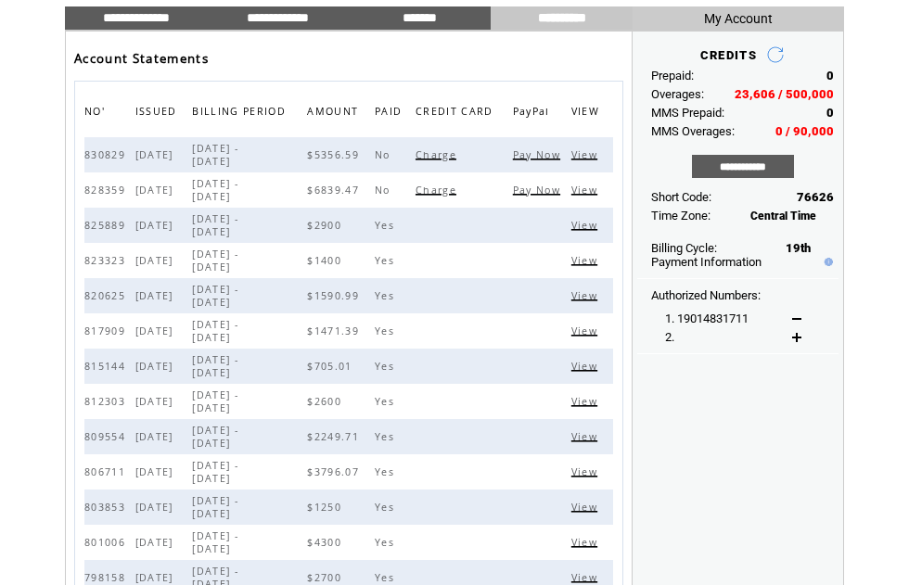
click at [137, 18] on input "**********" at bounding box center [136, 18] width 139 height 16
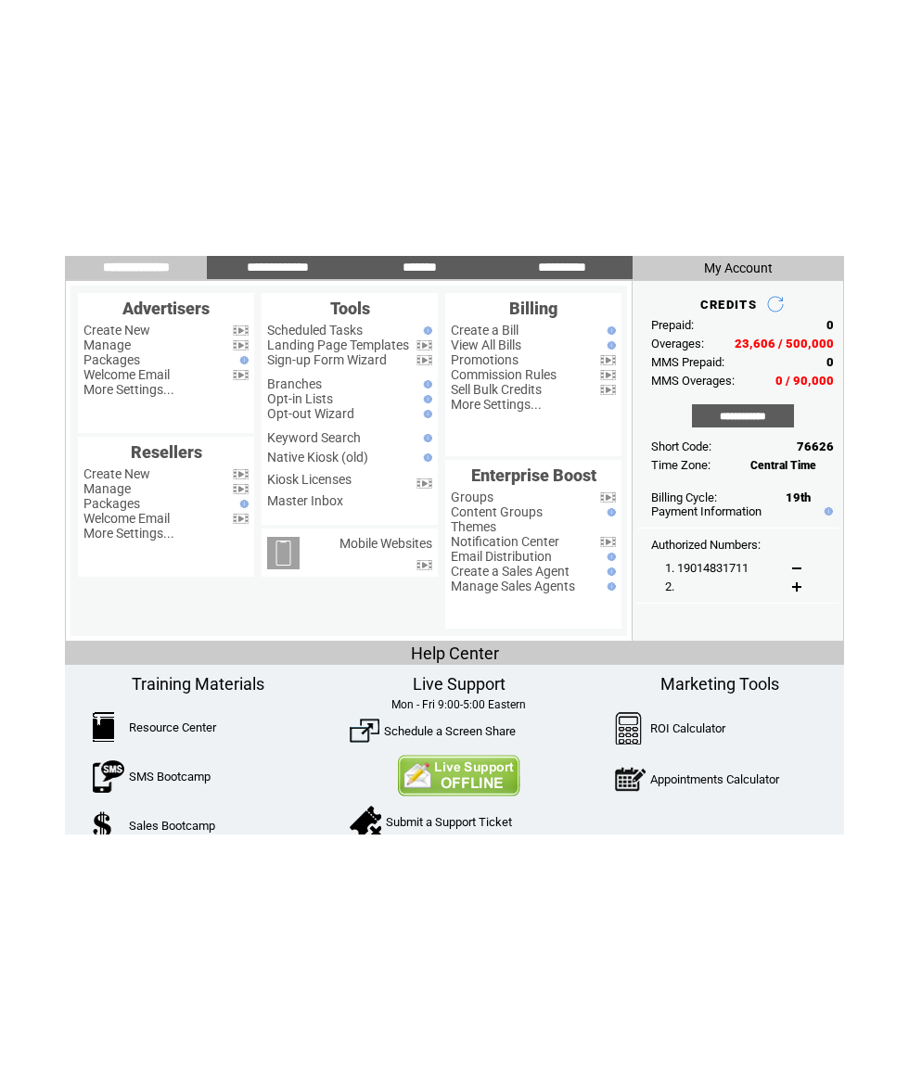
scroll to position [0, 0]
